Goal: Information Seeking & Learning: Learn about a topic

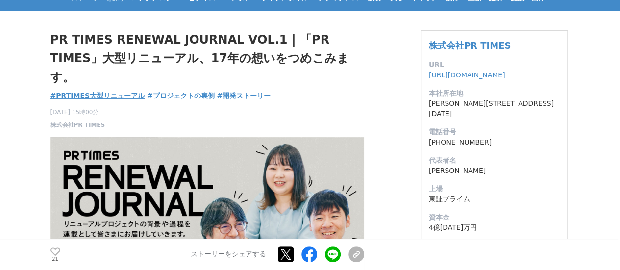
click at [109, 93] on span "#PRTIMES大型リニューアル" at bounding box center [97, 95] width 94 height 9
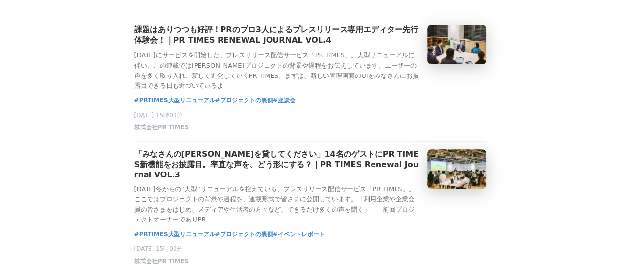
scroll to position [196, 0]
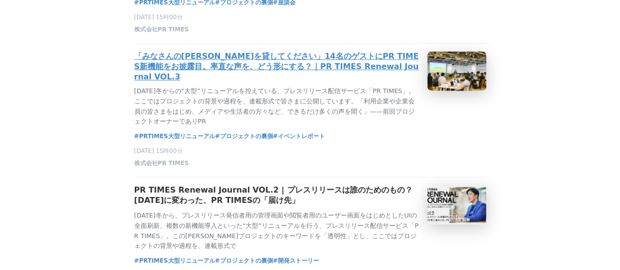
click at [217, 76] on h3 "「みなさんの[PERSON_NAME]を貸してください」14名のゲストにPR TIMES新機能をお披露目。率直な声を、どう形にする？｜PR TIMES Ren…" at bounding box center [276, 66] width 285 height 30
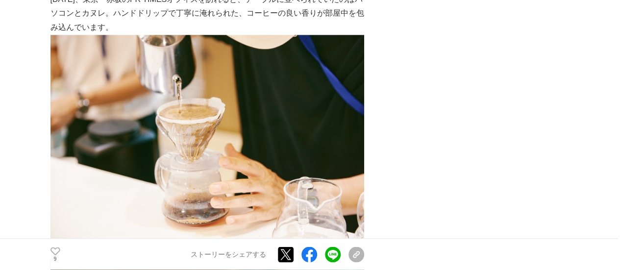
scroll to position [882, 0]
